Goal: Find specific page/section: Find specific page/section

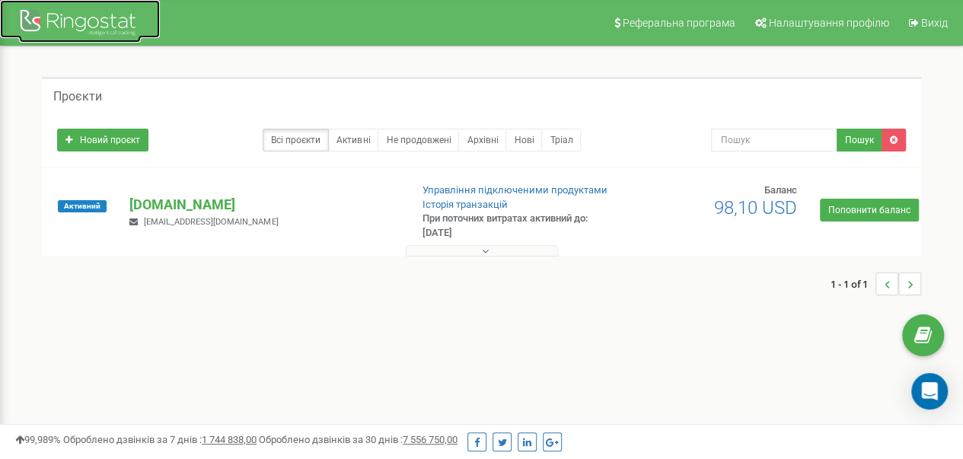
click at [88, 28] on div at bounding box center [80, 24] width 122 height 37
click at [463, 249] on button at bounding box center [482, 250] width 152 height 11
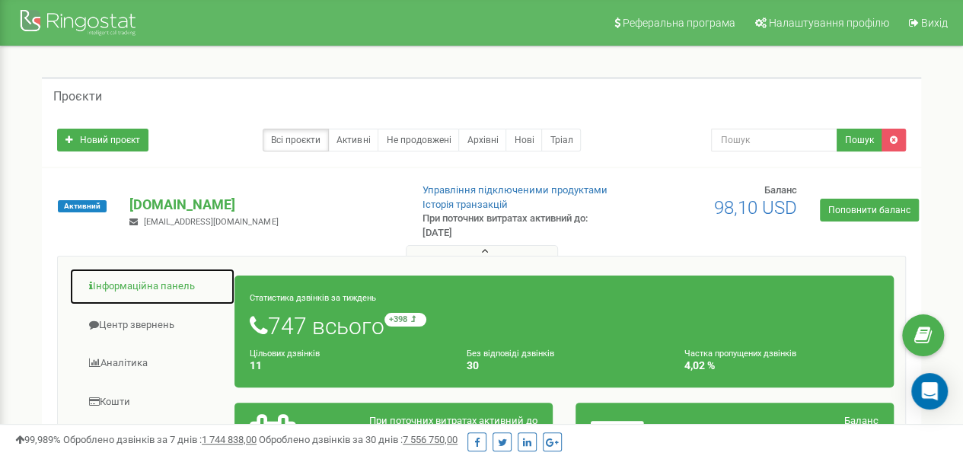
click at [120, 294] on link "Інформаційна панель" at bounding box center [152, 286] width 166 height 37
